Goal: Task Accomplishment & Management: Manage account settings

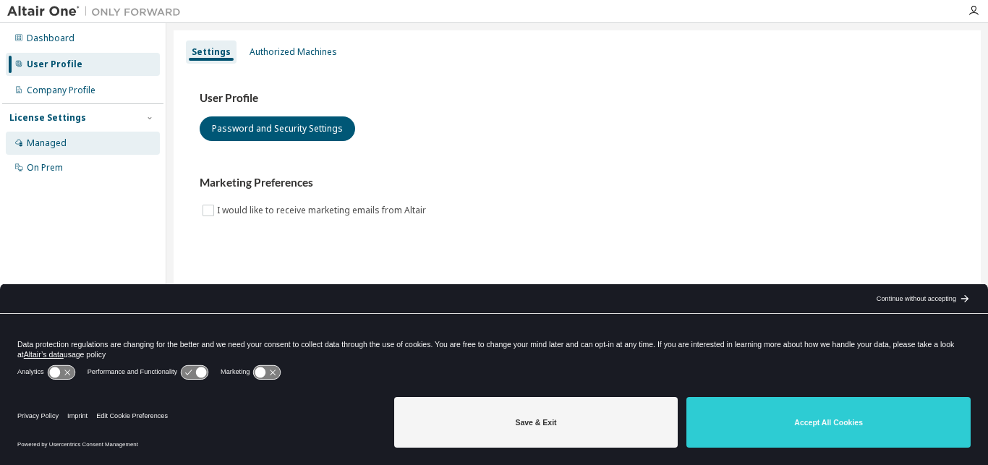
click at [101, 140] on div "Managed" at bounding box center [83, 143] width 154 height 23
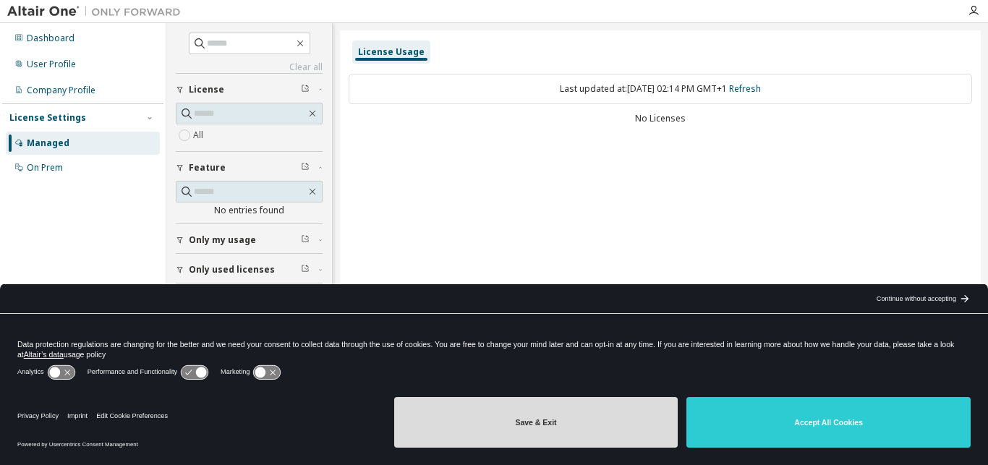
click at [546, 416] on button "Save & Exit" at bounding box center [536, 422] width 284 height 51
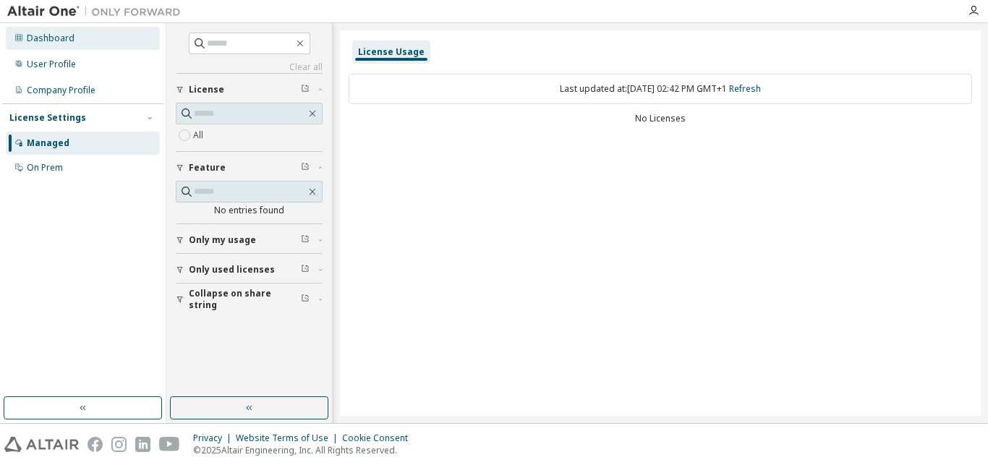
click at [35, 30] on div "Dashboard" at bounding box center [83, 38] width 154 height 23
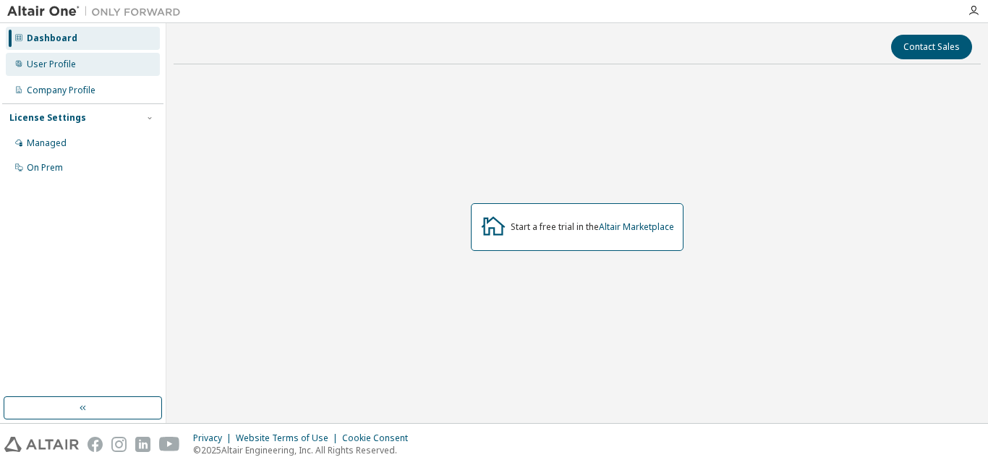
click at [72, 58] on div "User Profile" at bounding box center [83, 64] width 154 height 23
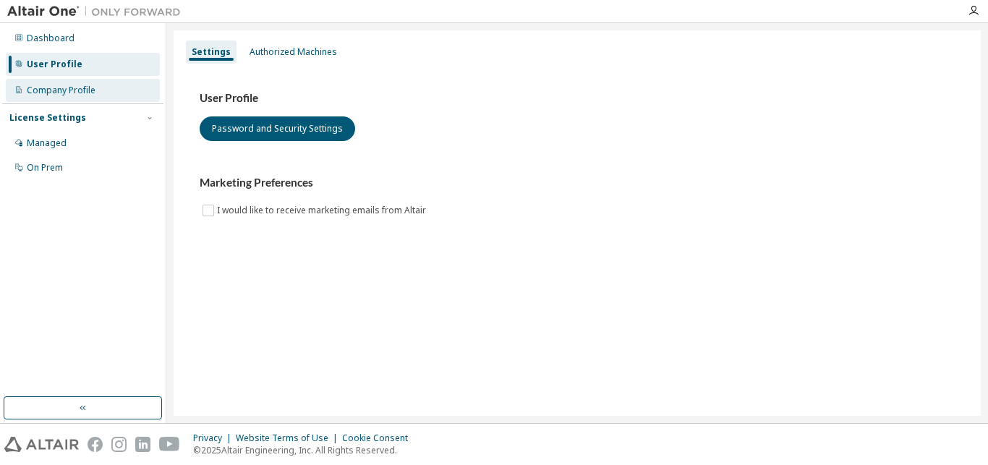
click at [47, 83] on div "Company Profile" at bounding box center [83, 90] width 154 height 23
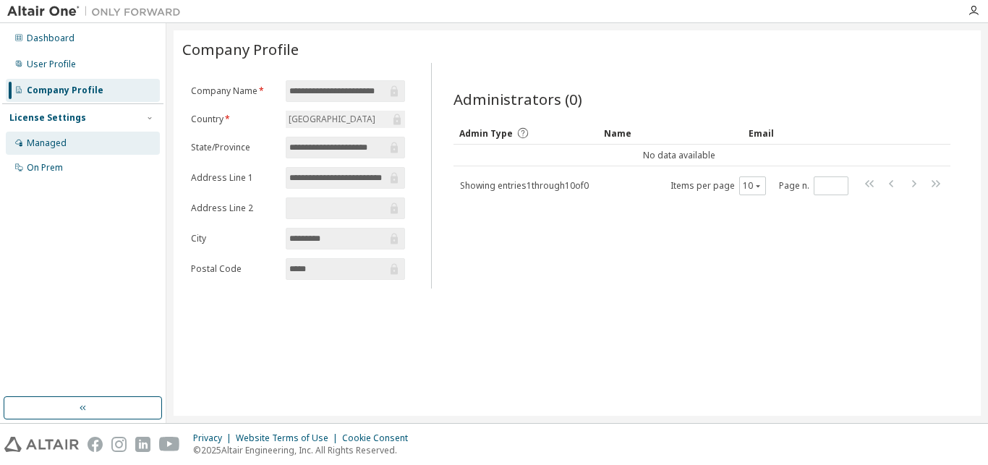
click at [57, 140] on div "Managed" at bounding box center [47, 143] width 40 height 12
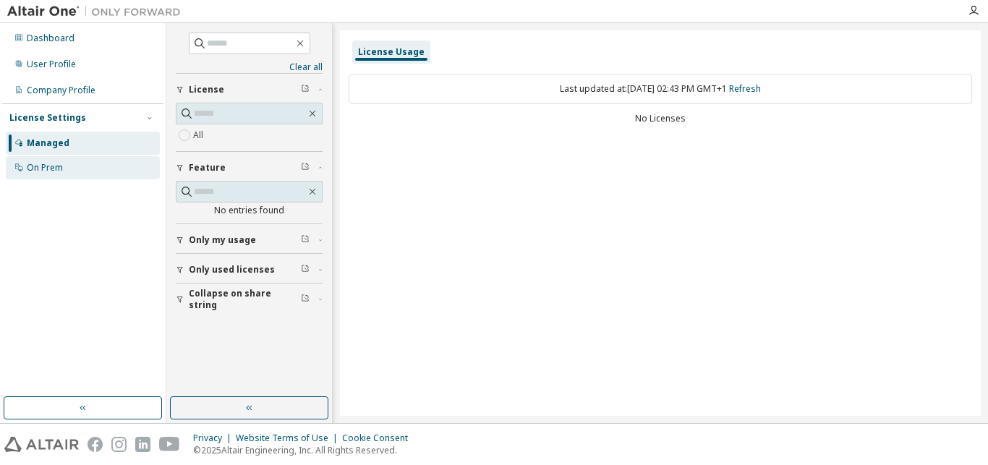
click at [75, 177] on div "On Prem" at bounding box center [83, 167] width 154 height 23
